Goal: Information Seeking & Learning: Learn about a topic

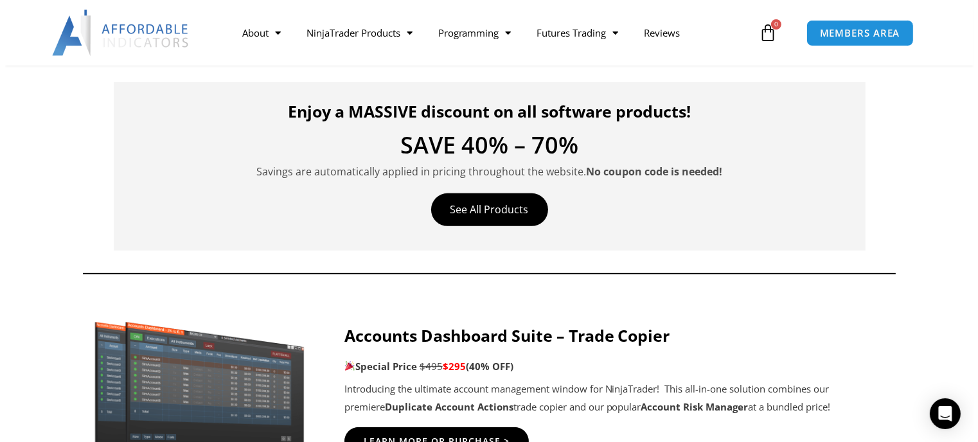
scroll to position [450, 0]
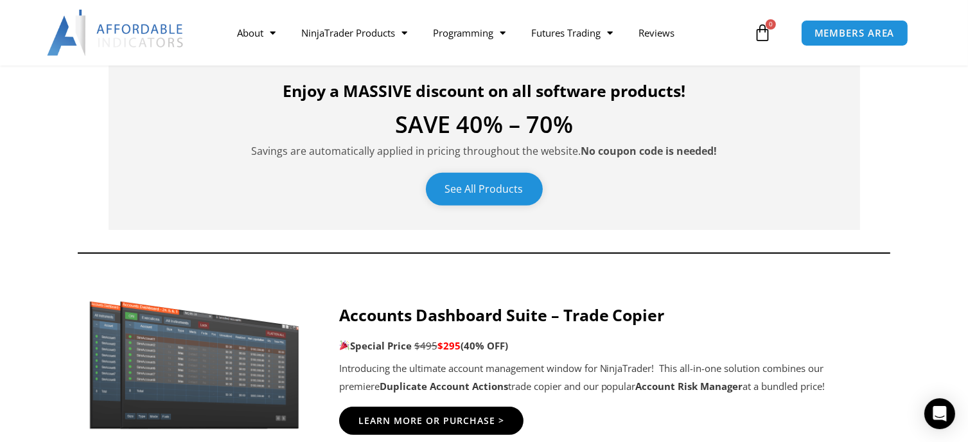
click at [454, 182] on link "See All Products" at bounding box center [484, 189] width 117 height 33
